Goal: Task Accomplishment & Management: Use online tool/utility

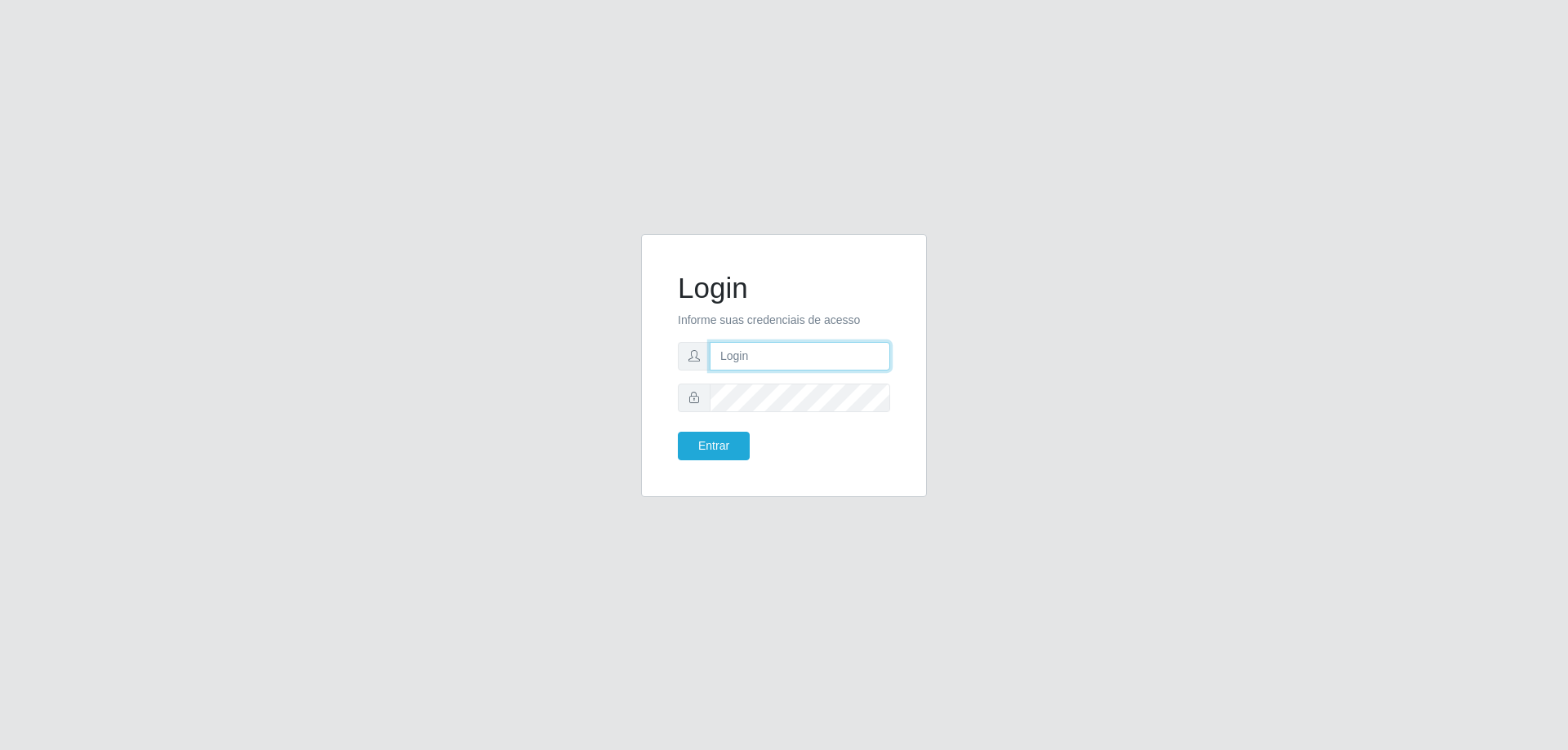
click at [805, 359] on input "text" at bounding box center [800, 356] width 181 height 28
type input "[EMAIL_ADDRESS][DOMAIN_NAME]"
click at [726, 452] on button "Entrar" at bounding box center [714, 446] width 72 height 28
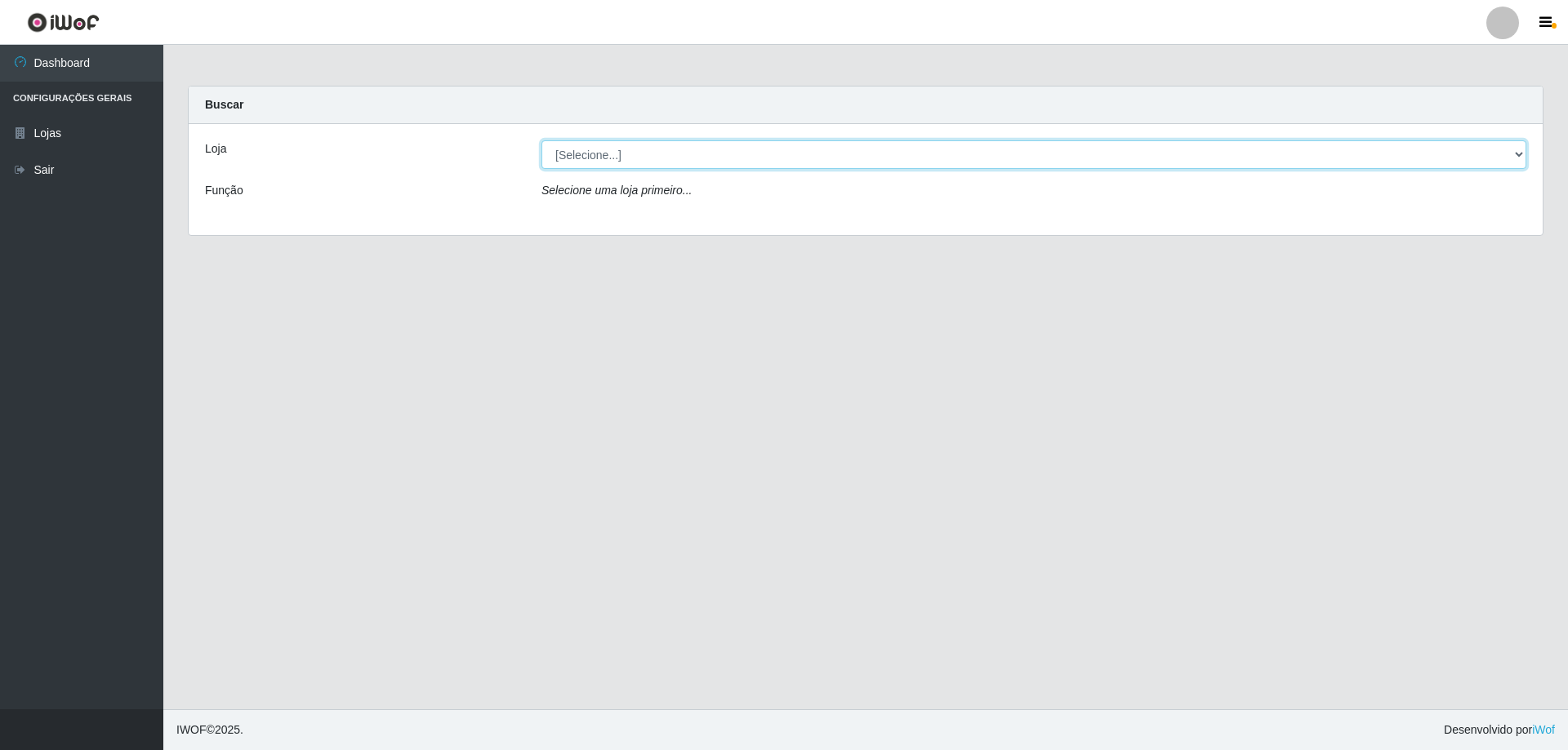
click at [678, 156] on select "[Selecione...] Atacado Vem - [STREET_ADDRESS]" at bounding box center [1034, 154] width 985 height 28
select select "449"
click at [542, 140] on select "[Selecione...] Atacado Vem - [STREET_ADDRESS]" at bounding box center [1034, 154] width 985 height 28
